Goal: Find specific page/section: Find specific page/section

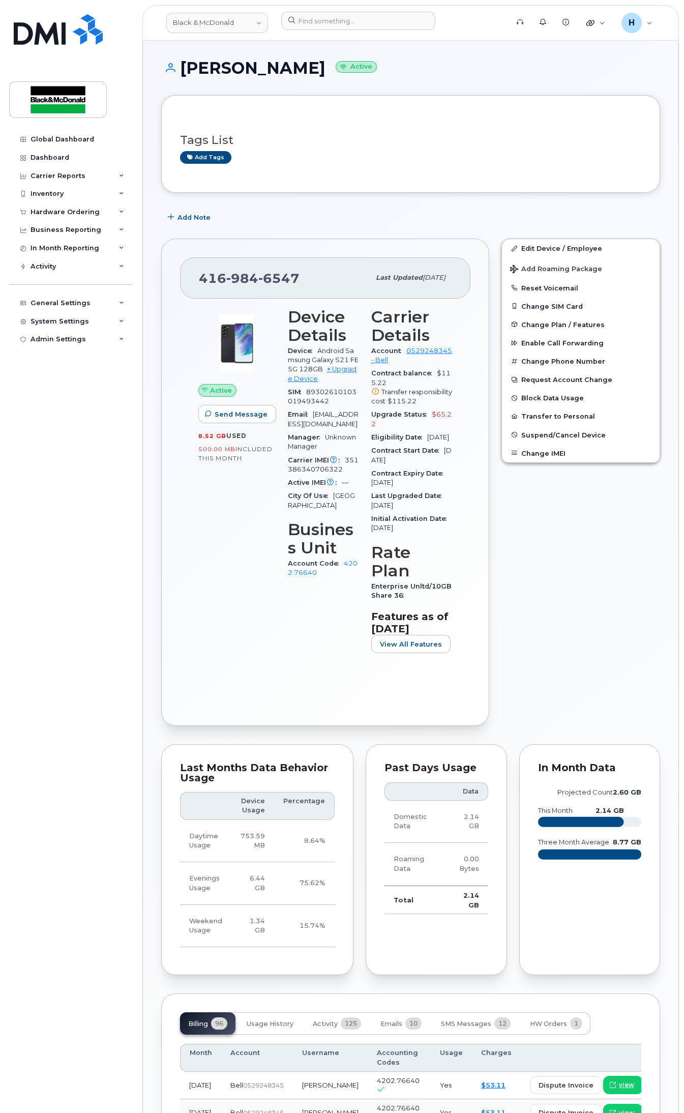
click at [40, 412] on div "Global Dashboard Dashboard Carrier Reports Monthly Billing Data Daily Data Pool…" at bounding box center [72, 613] width 126 height 967
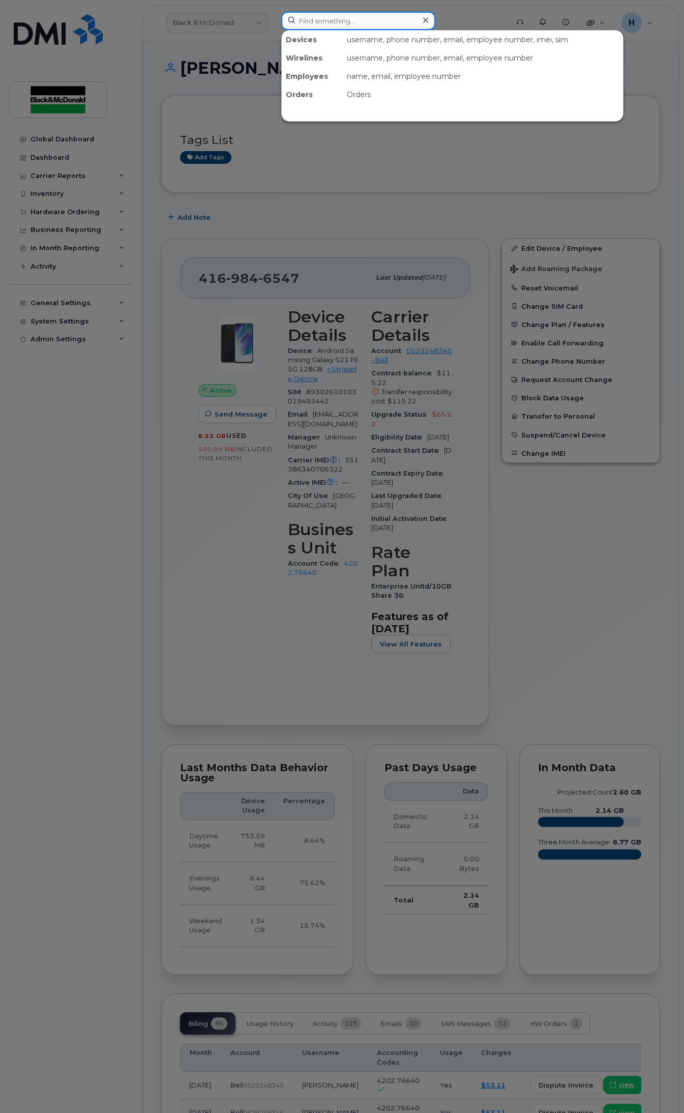
click at [369, 21] on input at bounding box center [358, 21] width 154 height 18
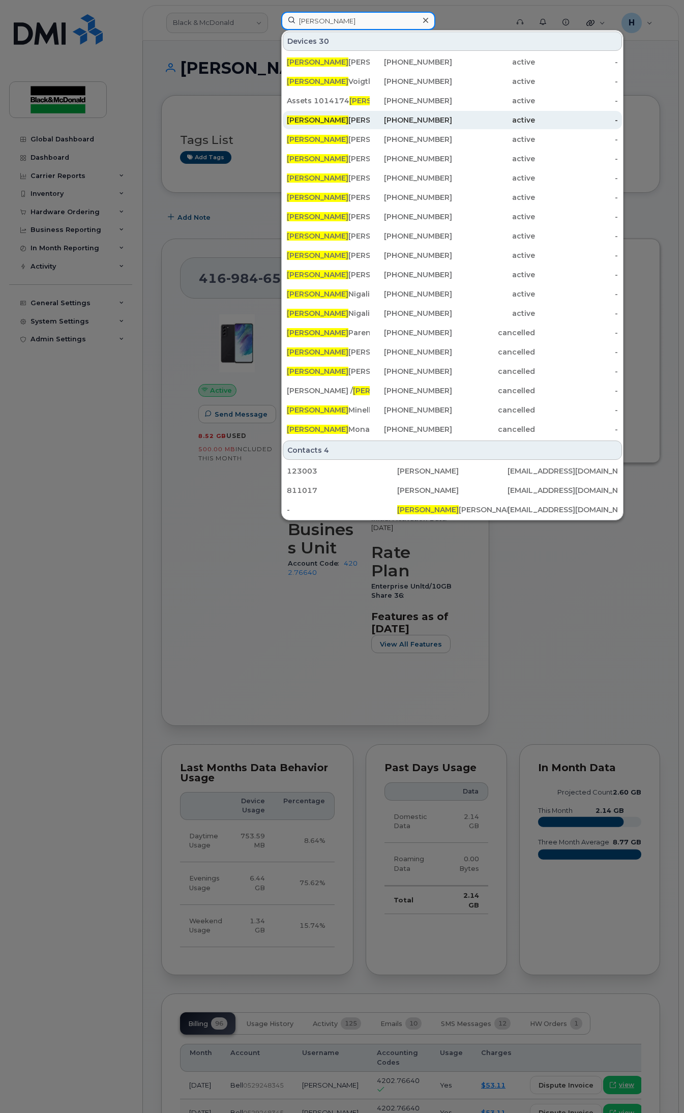
type input "[PERSON_NAME]"
click at [332, 115] on div "[PERSON_NAME]" at bounding box center [328, 120] width 83 height 18
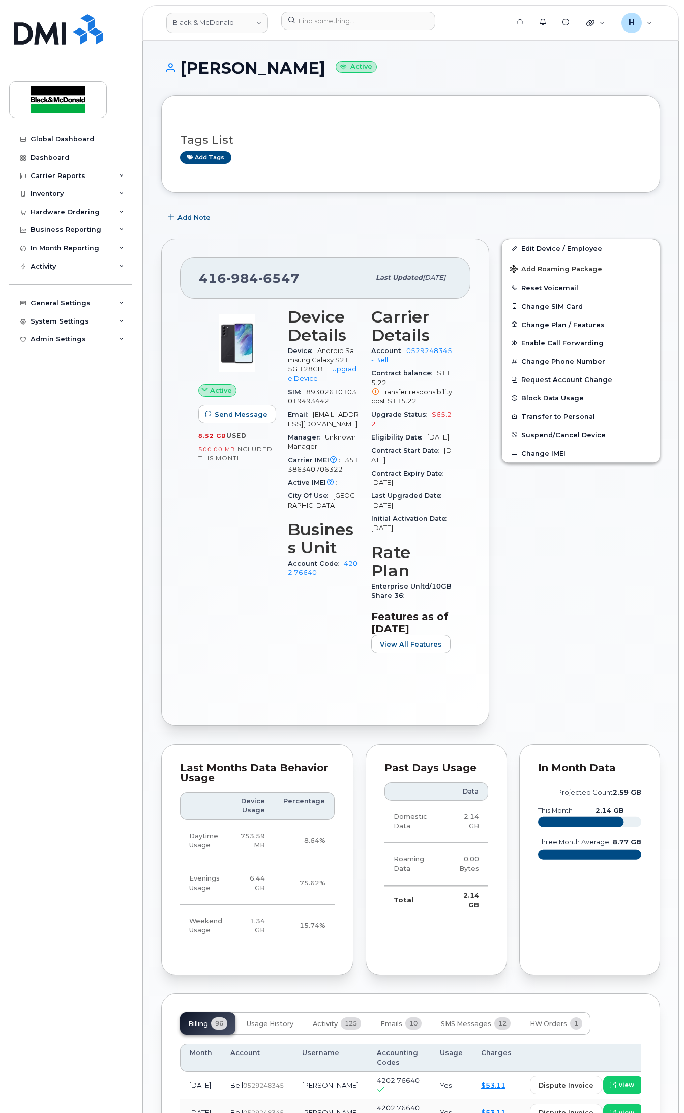
click at [286, 123] on div "Tags List Add tags" at bounding box center [410, 144] width 461 height 60
click at [316, 108] on div "Tags List Add tags" at bounding box center [410, 144] width 499 height 98
click at [236, 220] on div "Add Note" at bounding box center [410, 217] width 499 height 18
click at [139, 70] on body "Black & [PERSON_NAME] Support Alerts Knowledge Base Quicklinks Suspend / Cancel…" at bounding box center [342, 932] width 684 height 1865
